Goal: Information Seeking & Learning: Understand process/instructions

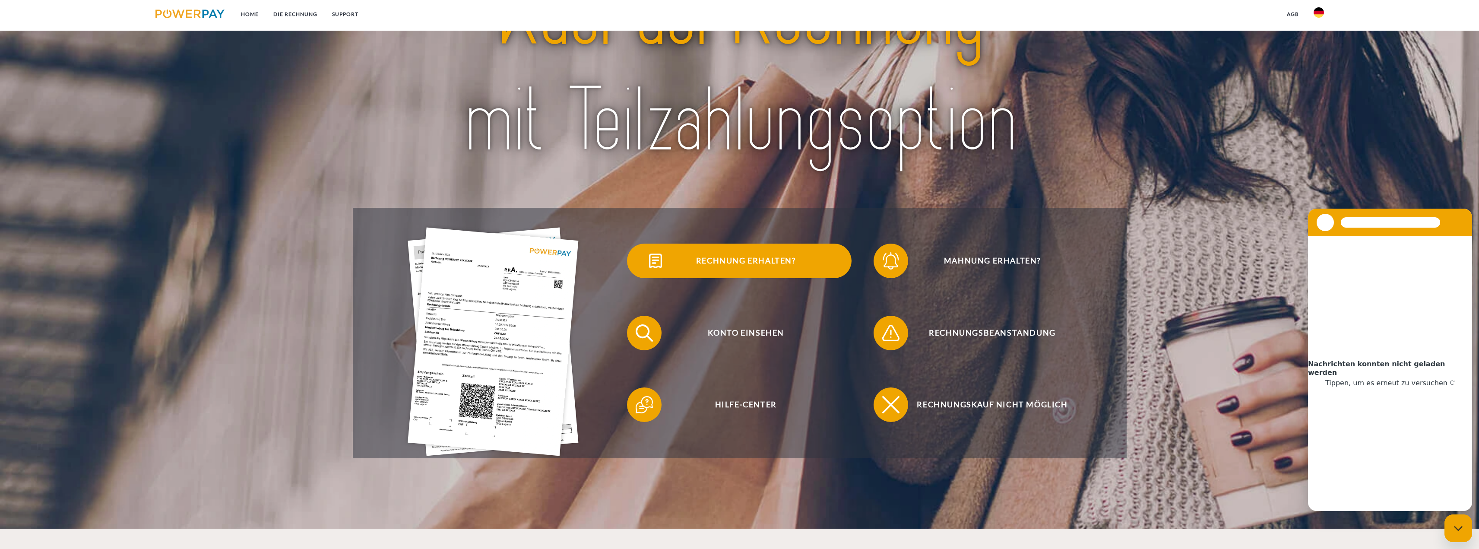
scroll to position [115, 0]
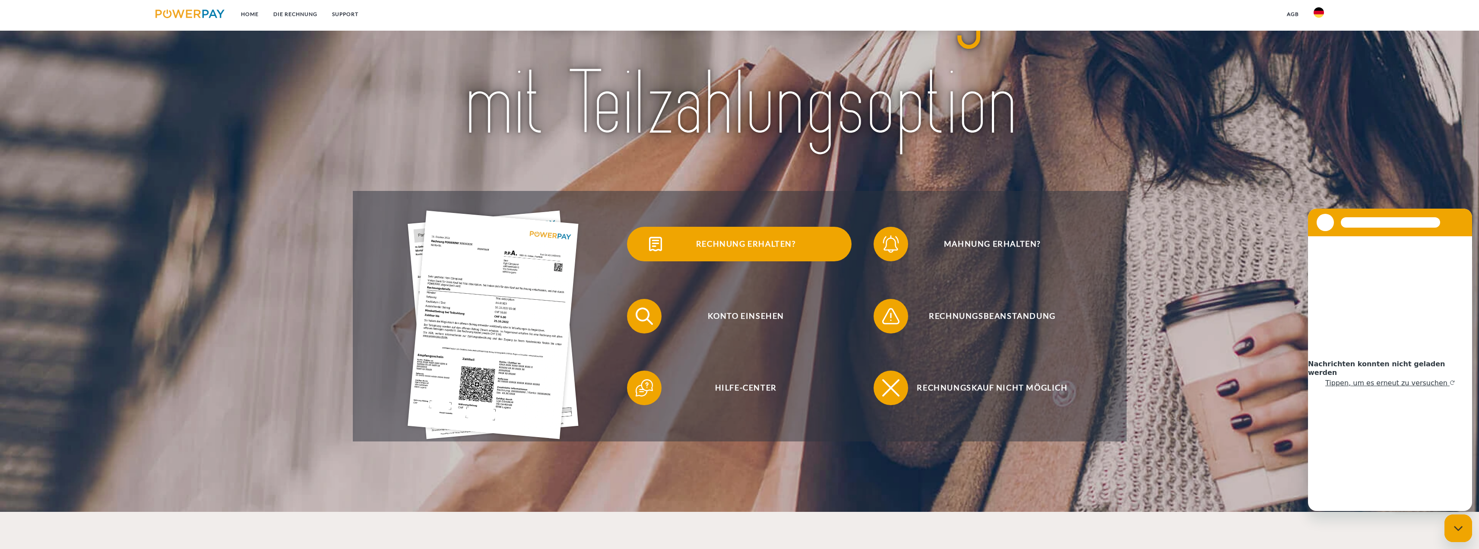
click at [759, 248] on span "Rechnung erhalten?" at bounding box center [746, 244] width 212 height 35
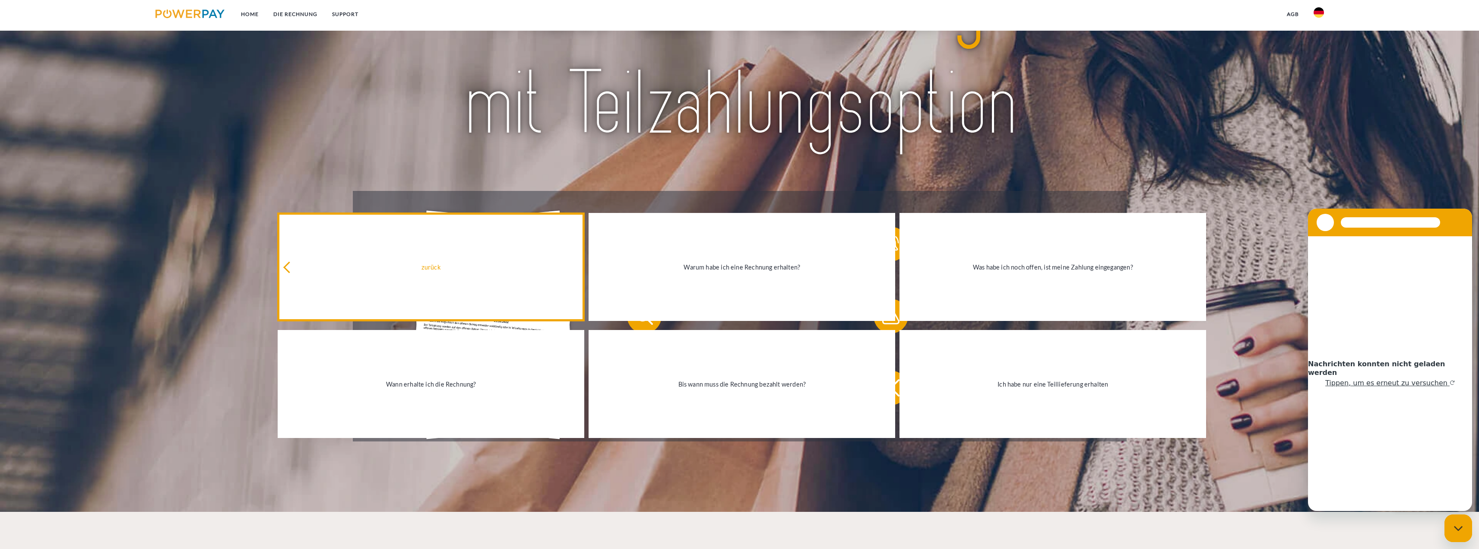
click at [435, 252] on link "zurück" at bounding box center [431, 267] width 307 height 108
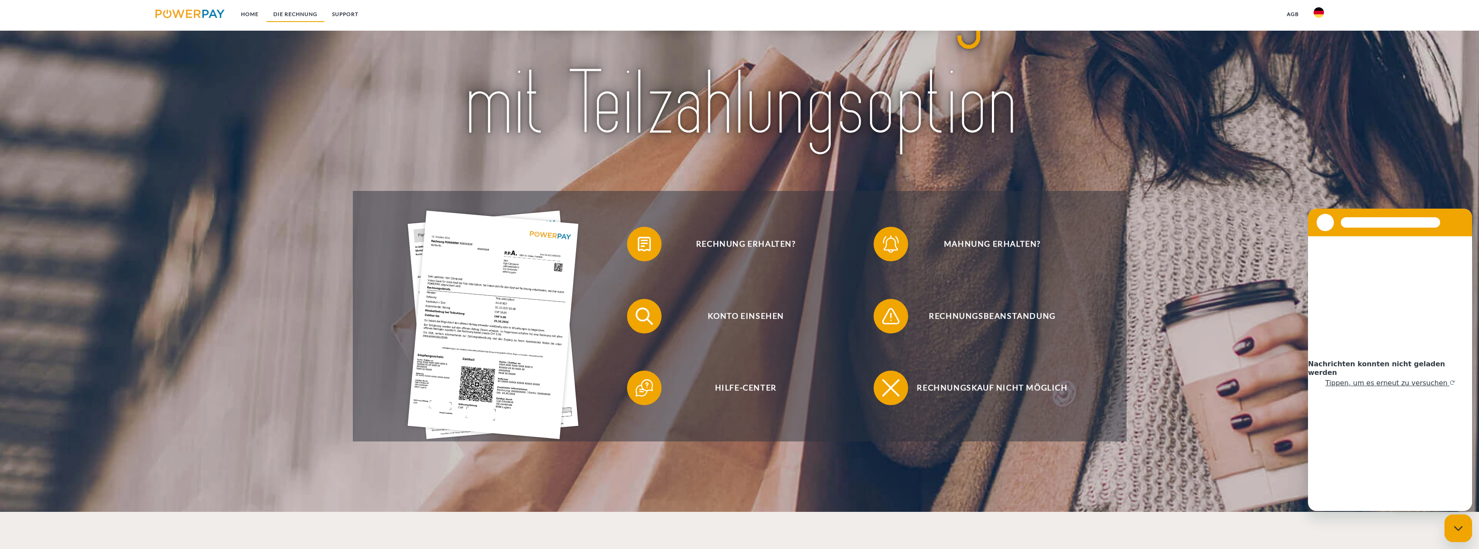
click at [287, 13] on link "DIE RECHNUNG" at bounding box center [295, 14] width 59 height 16
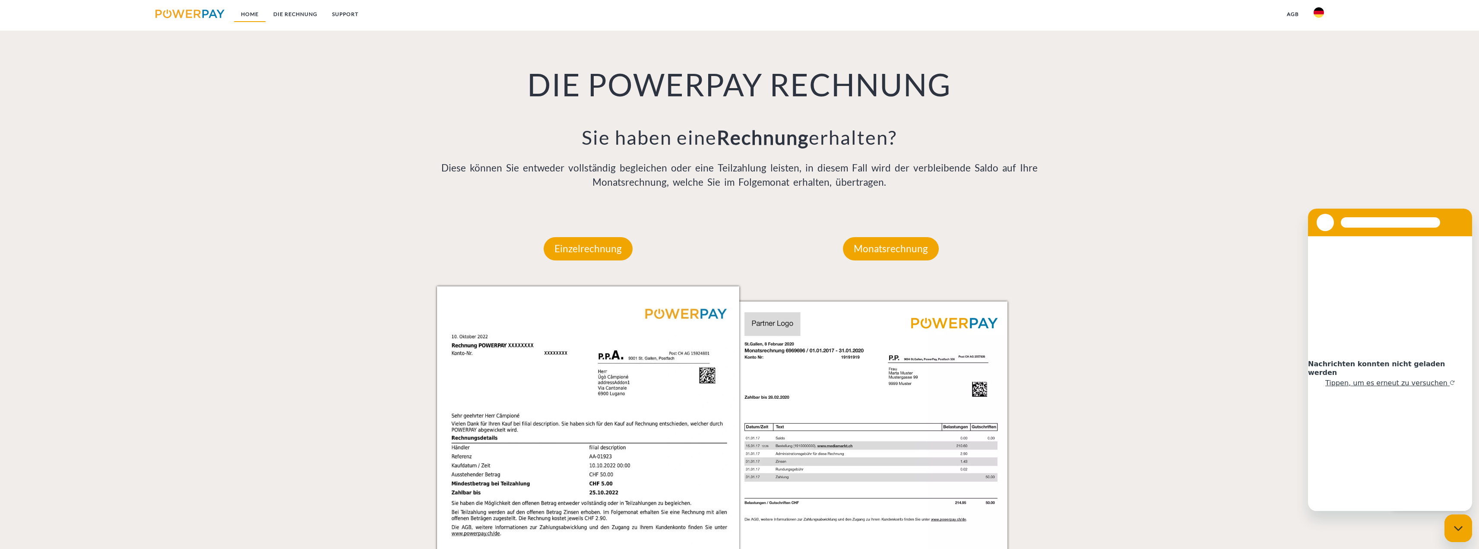
click at [258, 16] on link "Home" at bounding box center [250, 14] width 32 height 16
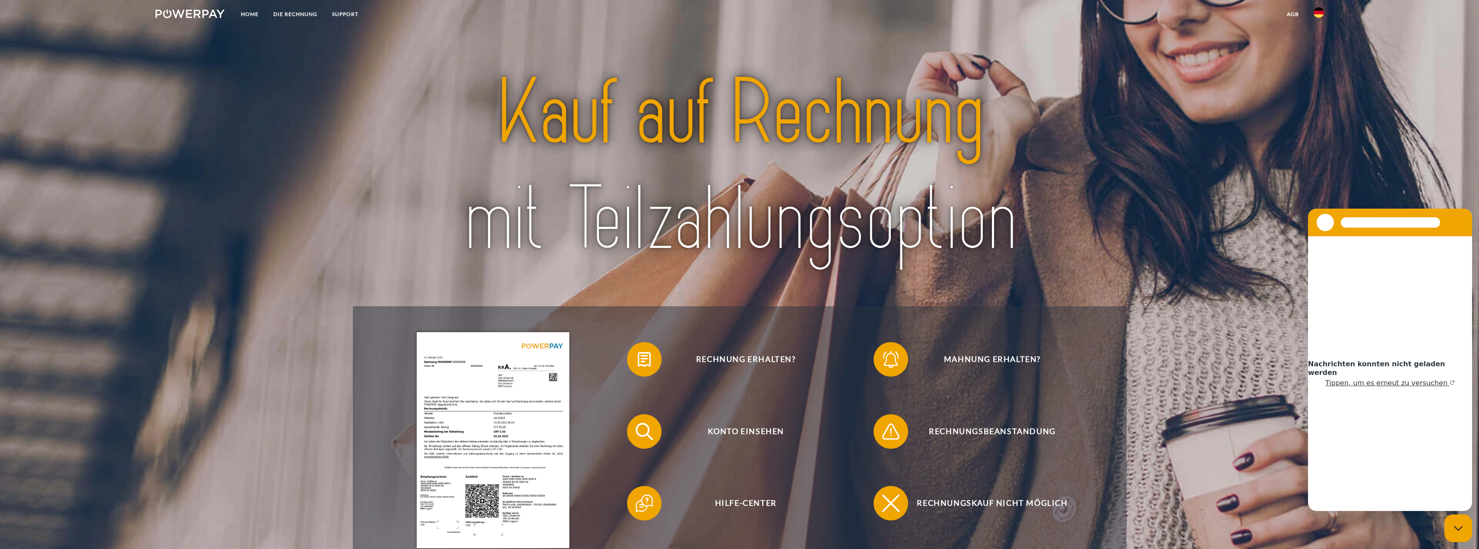
click at [1320, 13] on img at bounding box center [1318, 12] width 10 height 10
click at [1316, 44] on img at bounding box center [1318, 40] width 10 height 10
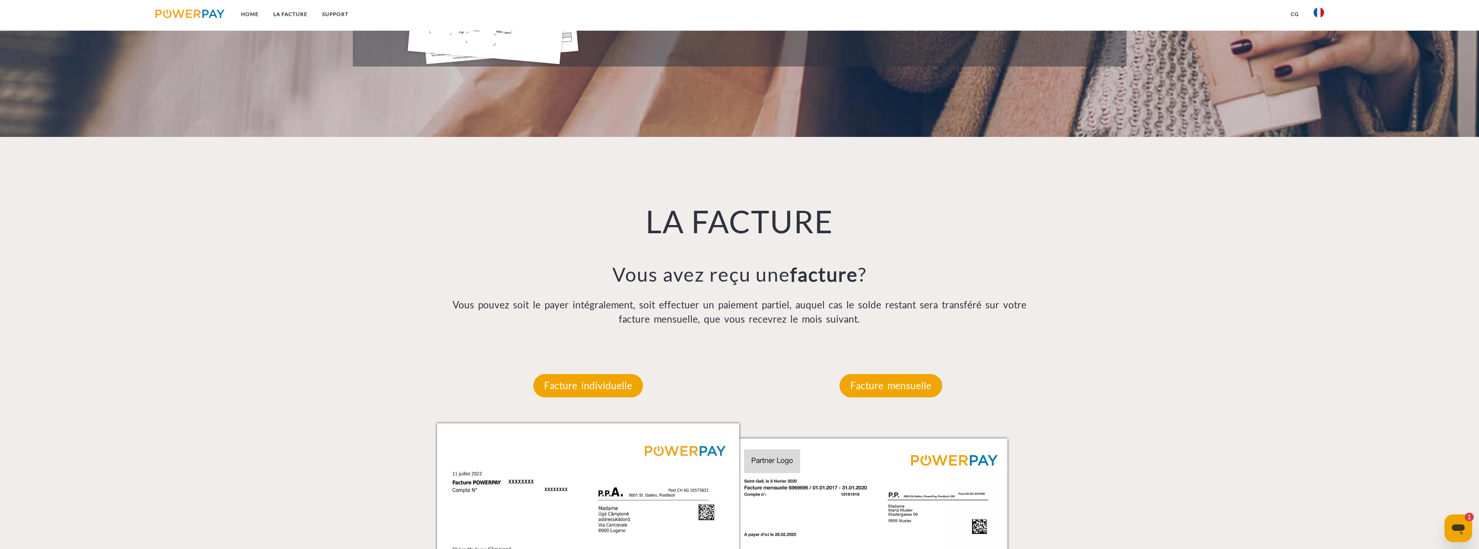
scroll to position [575, 0]
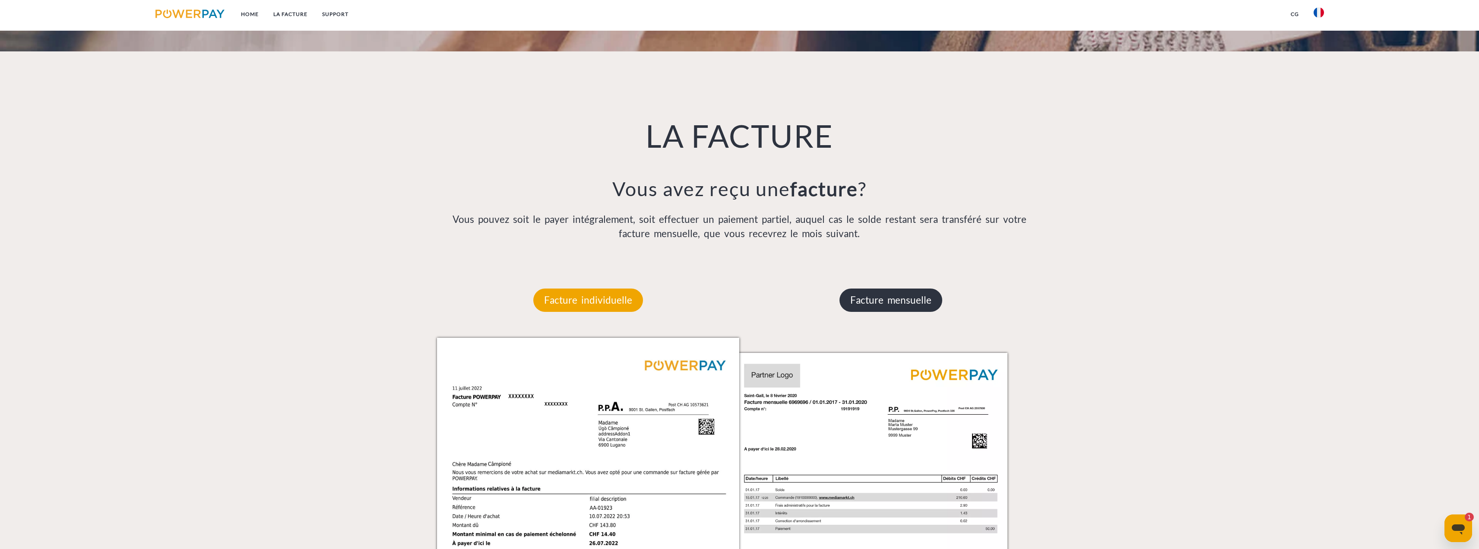
click at [875, 300] on p "Facture mensuelle" at bounding box center [890, 299] width 103 height 23
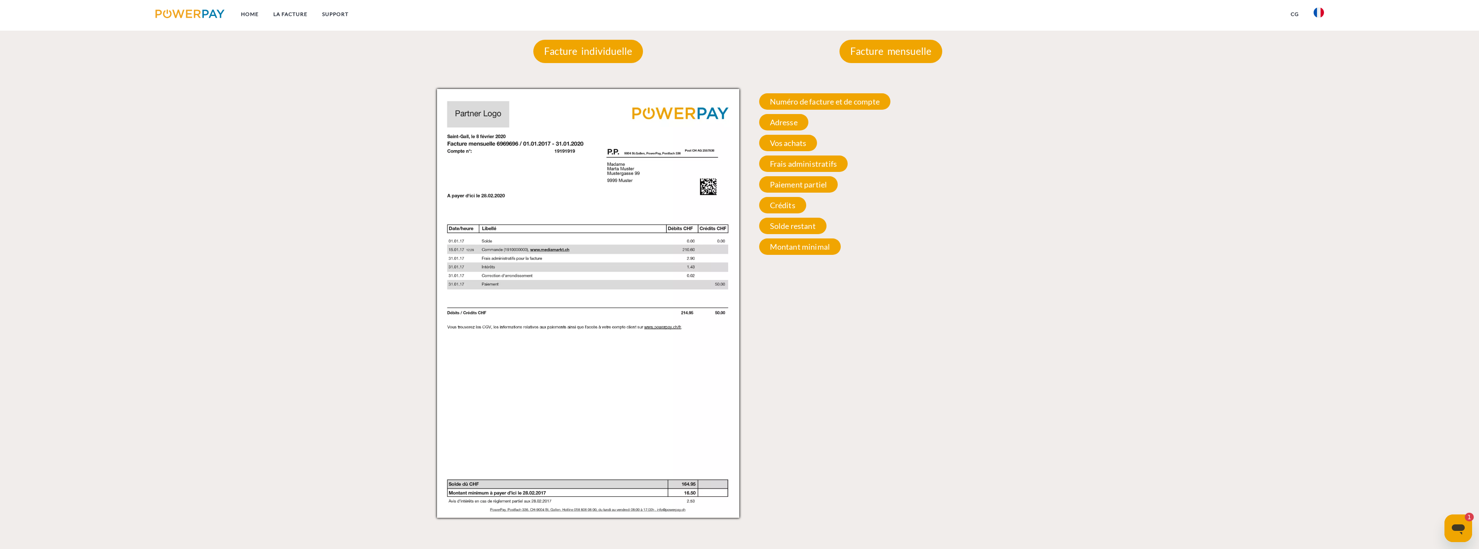
scroll to position [704, 0]
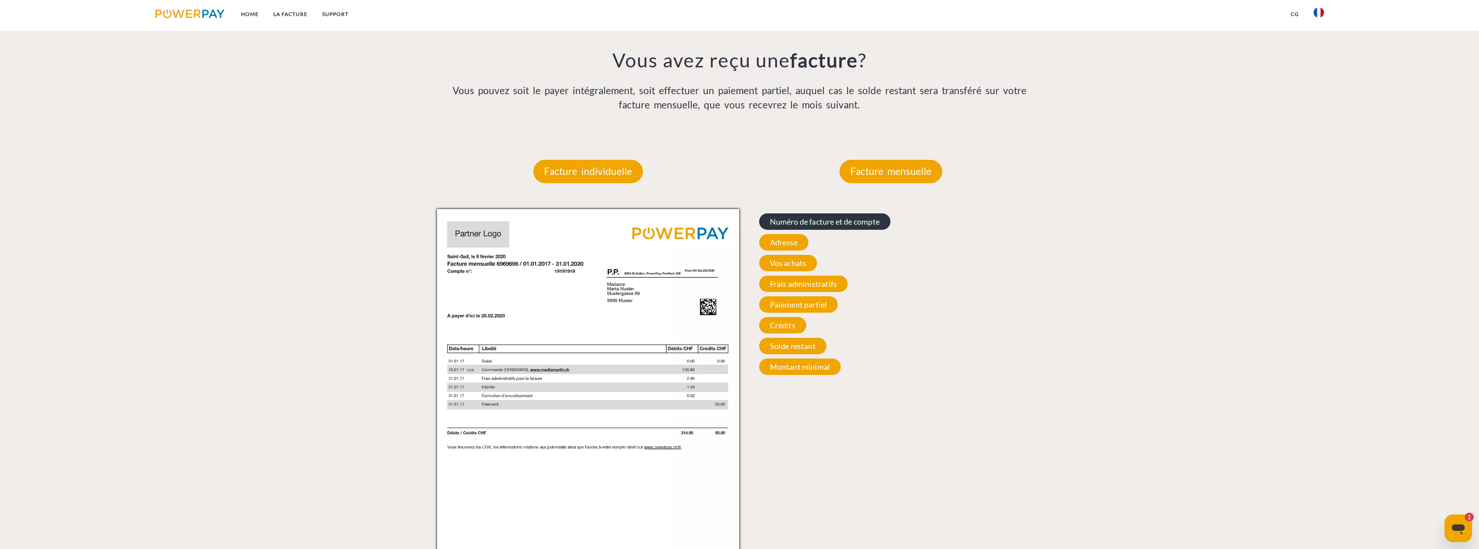
click at [825, 218] on span "Numéro de facture et de compte" at bounding box center [824, 221] width 131 height 16
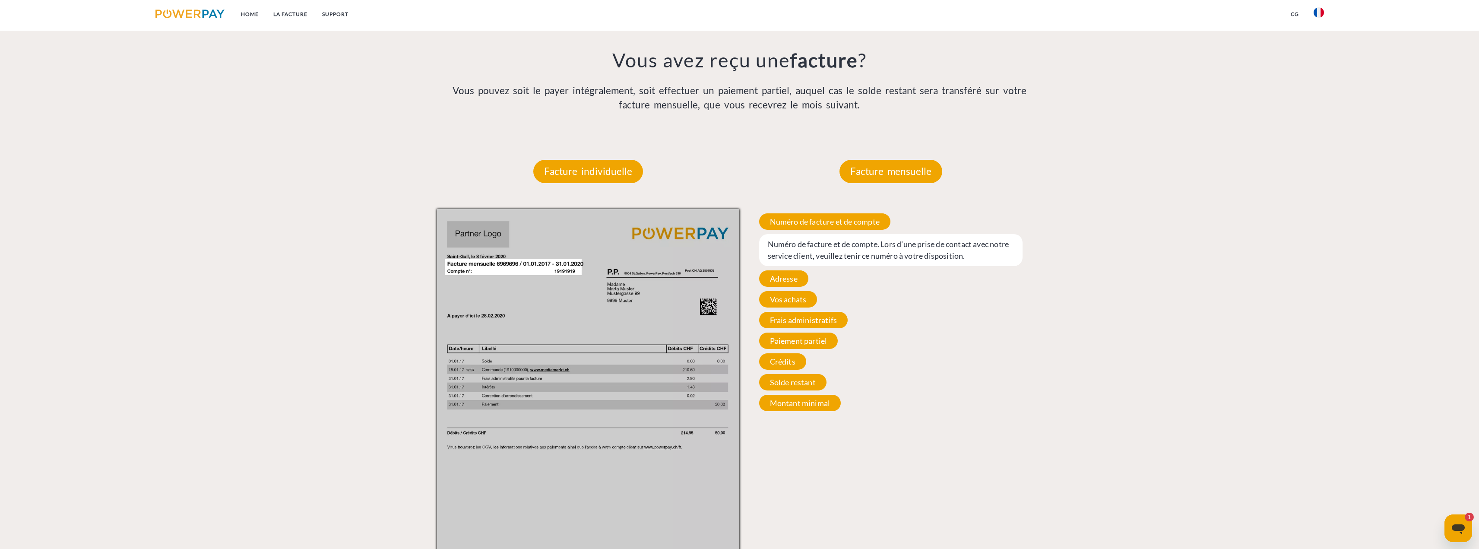
click at [867, 250] on span "Numéro de facture et de compte. Lors d’une prise de contact avec notre service …" at bounding box center [891, 250] width 264 height 32
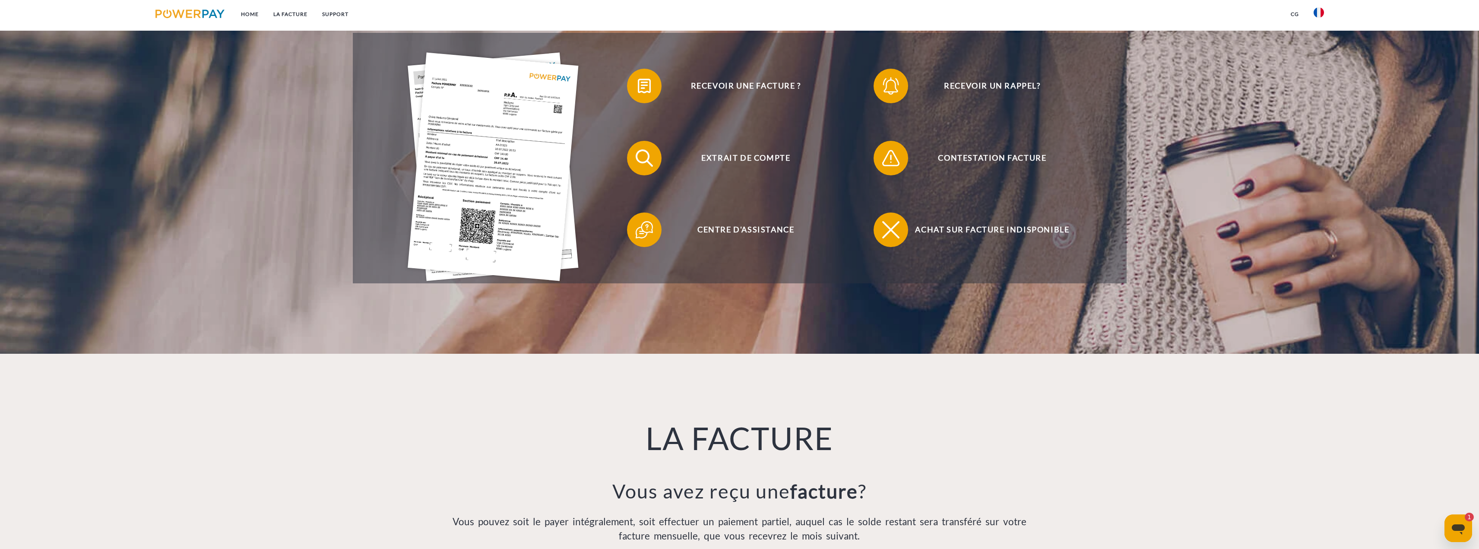
scroll to position [244, 0]
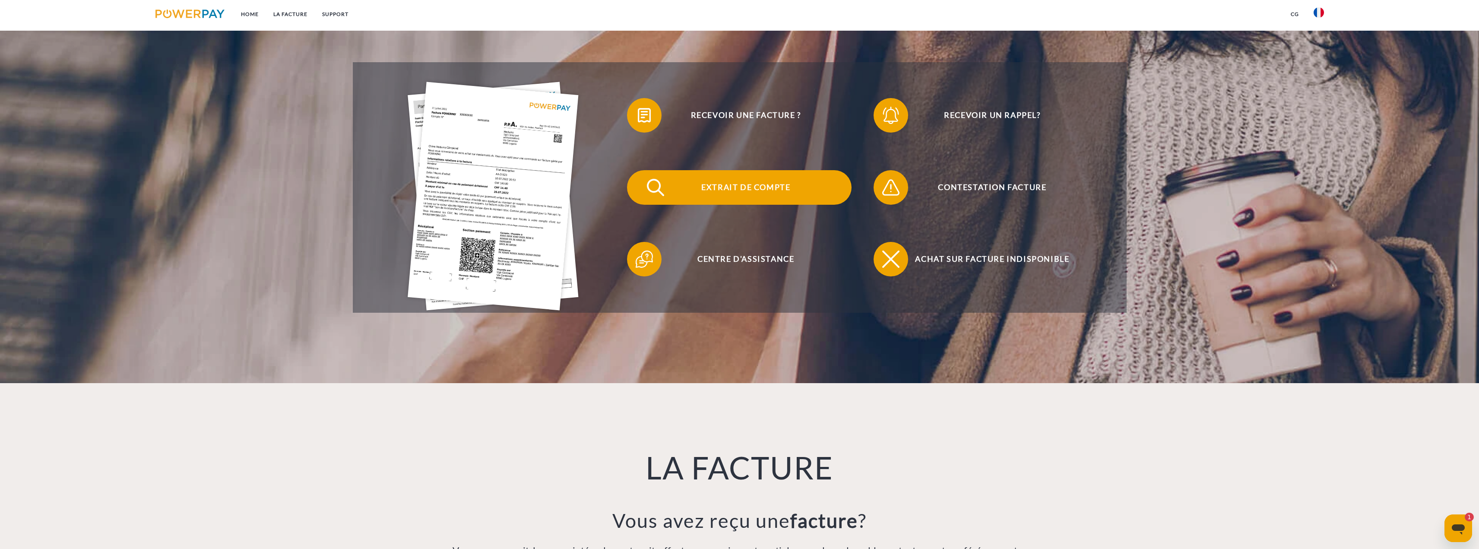
click at [708, 186] on span "Extrait de compte" at bounding box center [746, 187] width 212 height 35
